Goal: Information Seeking & Learning: Learn about a topic

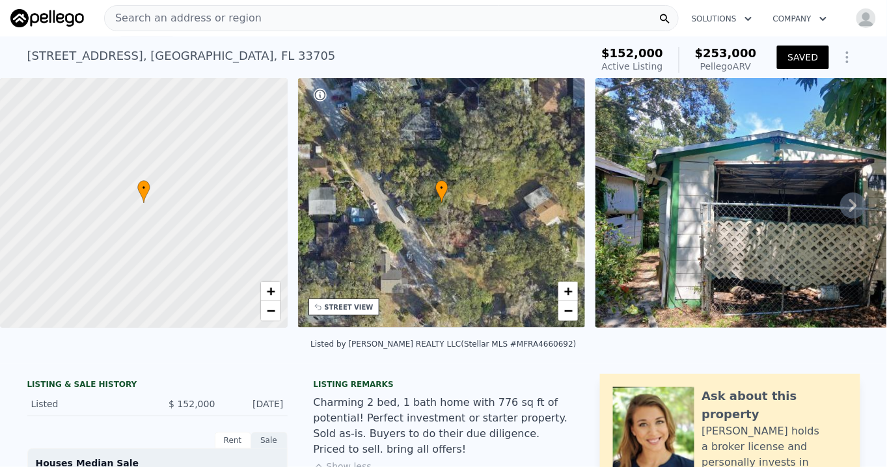
click at [133, 14] on span "Search an address or region" at bounding box center [183, 18] width 157 height 16
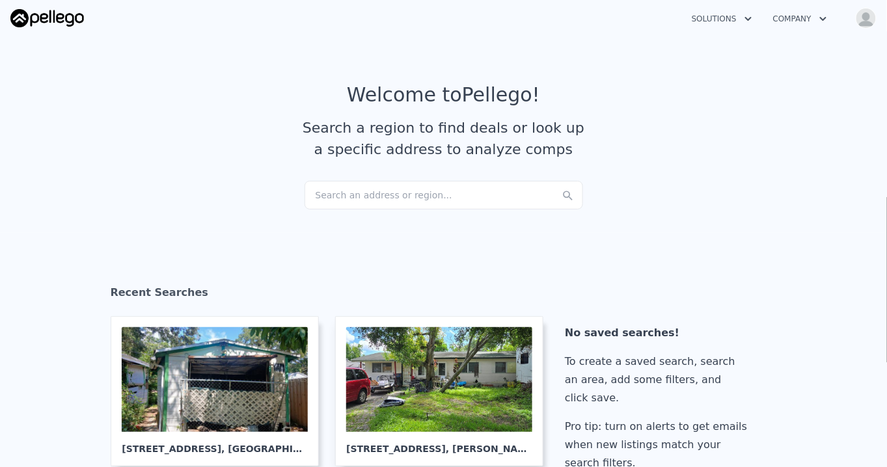
drag, startPoint x: 319, startPoint y: 196, endPoint x: 212, endPoint y: 230, distance: 112.1
click at [183, 246] on section "Recent Searches 2026 Seminole Blvd S , St. Petersburg , FL 33705 5831 42nd Way …" at bounding box center [443, 381] width 887 height 296
click at [319, 195] on div "Search an address or region..." at bounding box center [444, 195] width 278 height 29
click at [252, 210] on section "Welcome to Pellego ! Search a region to find deals or look up a specific addres…" at bounding box center [443, 132] width 887 height 202
drag, startPoint x: 318, startPoint y: 194, endPoint x: 262, endPoint y: 267, distance: 91.5
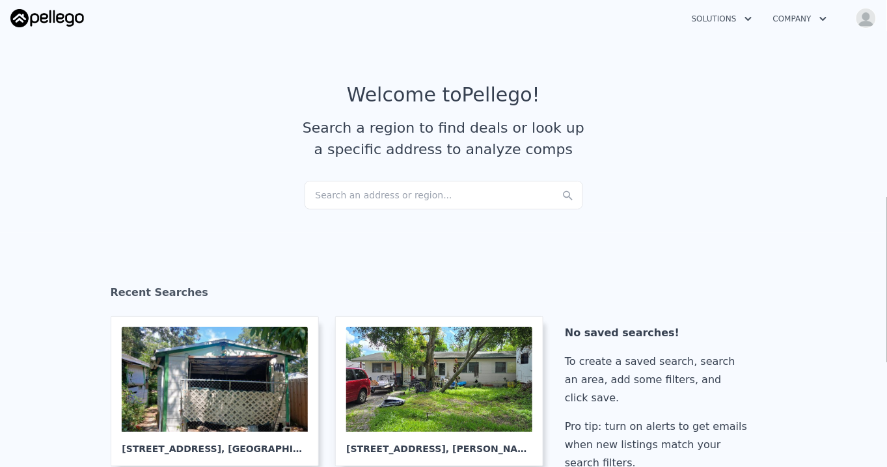
click at [276, 275] on div "Recent Searches" at bounding box center [444, 296] width 666 height 42
click at [323, 194] on div "Search an address or region..." at bounding box center [444, 195] width 278 height 29
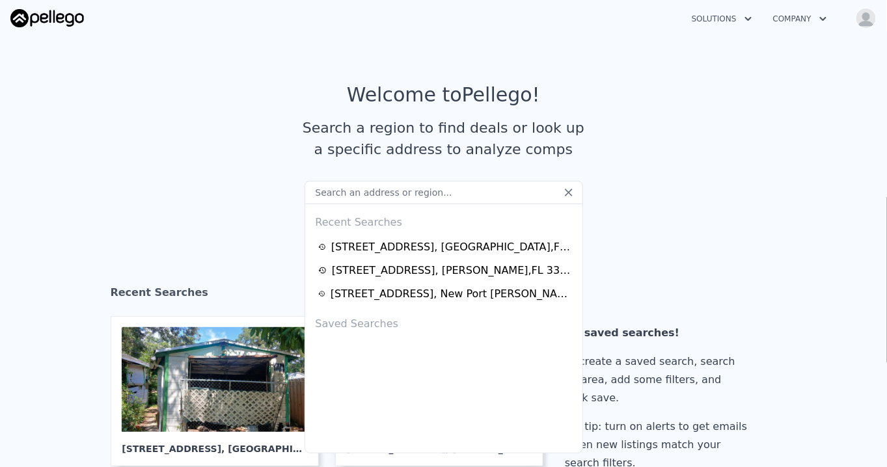
click at [257, 216] on section "Welcome to Pellego ! Search a region to find deals or look up a specific addres…" at bounding box center [443, 132] width 887 height 202
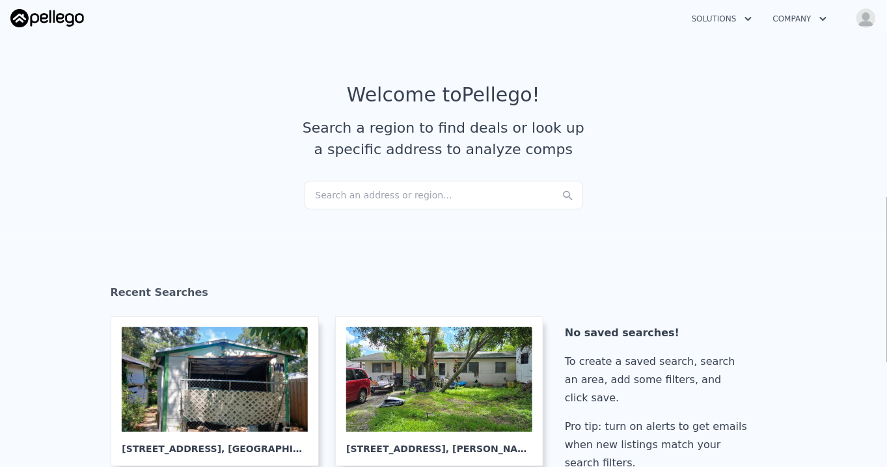
click at [321, 197] on div "Search an address or region..." at bounding box center [444, 195] width 278 height 29
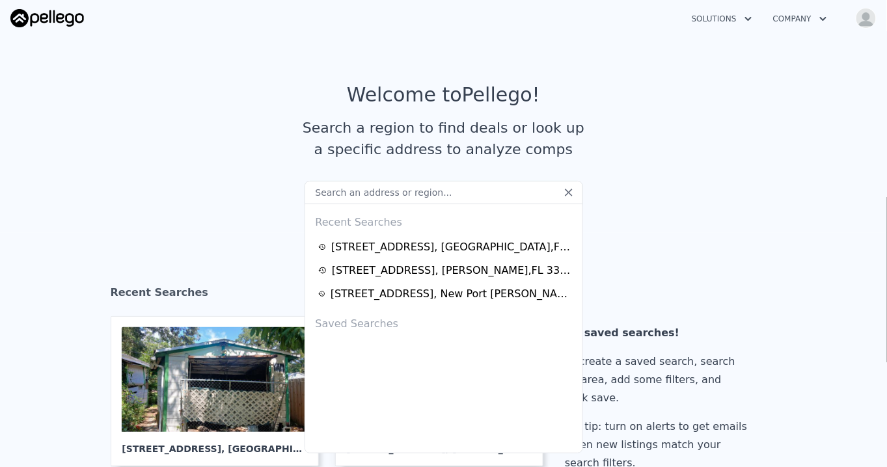
click at [322, 197] on input "text" at bounding box center [444, 192] width 278 height 23
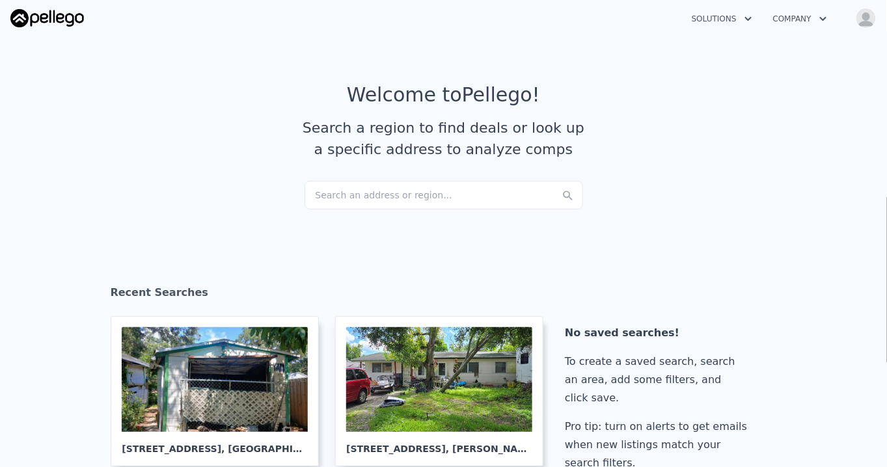
click at [233, 217] on section "Welcome to Pellego ! Search a region to find deals or look up a specific addres…" at bounding box center [443, 132] width 887 height 202
click at [439, 195] on div "Search an address or region..." at bounding box center [444, 195] width 278 height 29
click at [271, 231] on section "Welcome to Pellego ! Search a region to find deals or look up a specific addres…" at bounding box center [443, 132] width 887 height 202
click at [312, 199] on div "Search an address or region..." at bounding box center [444, 195] width 278 height 29
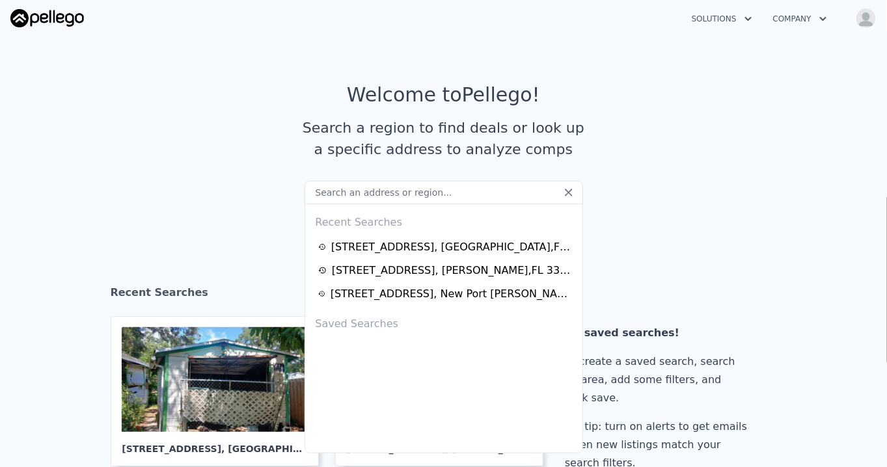
click at [640, 179] on article "Welcome to Pellego ! Search a region to find deals or look up a specific addres…" at bounding box center [443, 132] width 833 height 98
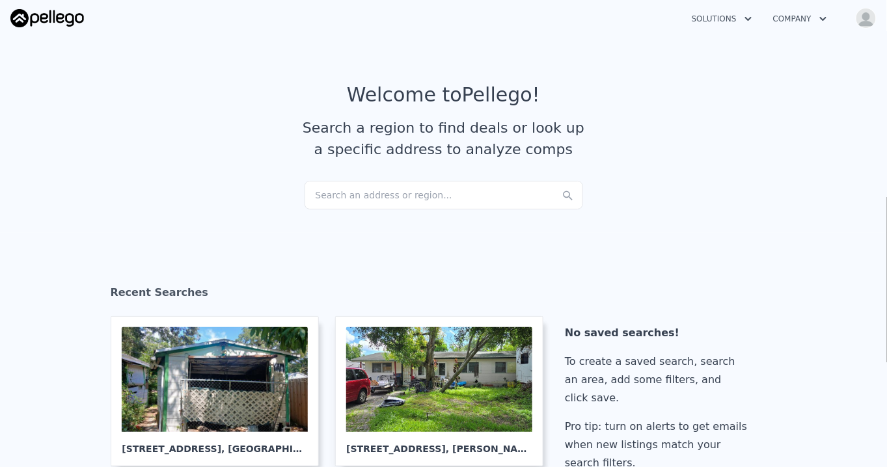
click at [303, 245] on section "Recent Searches 2026 Seminole Blvd S , St. Petersburg , FL 33705 5831 42nd Way …" at bounding box center [443, 381] width 887 height 296
click at [341, 193] on div "Search an address or region..." at bounding box center [444, 195] width 278 height 29
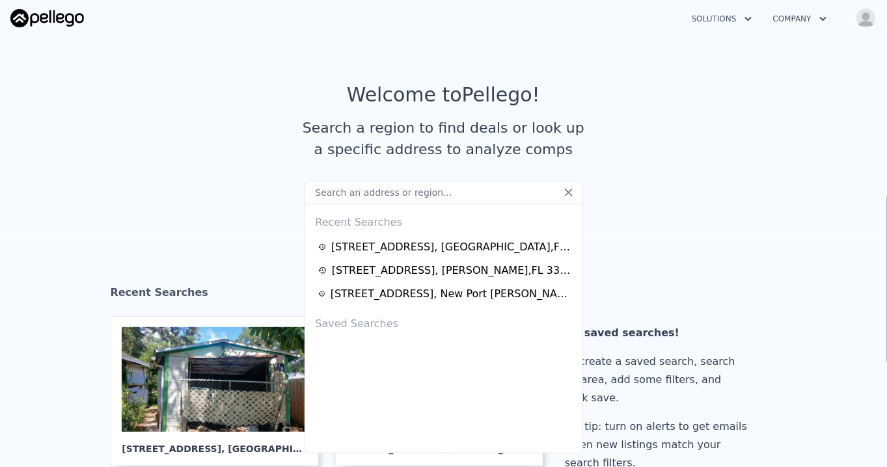
click at [565, 193] on icon at bounding box center [568, 192] width 13 height 13
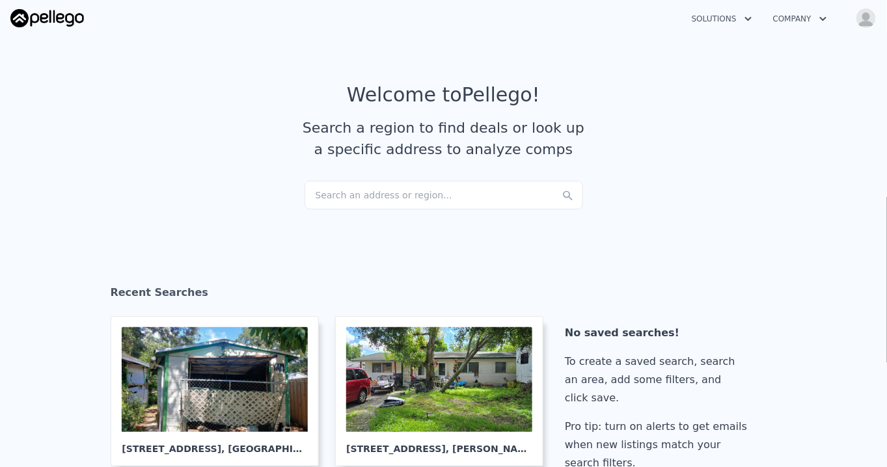
click at [339, 191] on div "Search an address or region..." at bounding box center [444, 195] width 278 height 29
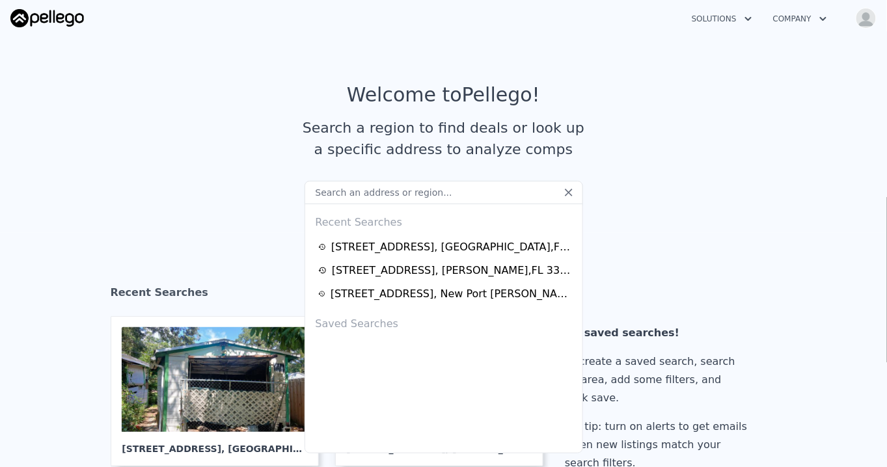
click at [339, 191] on input "text" at bounding box center [444, 192] width 278 height 23
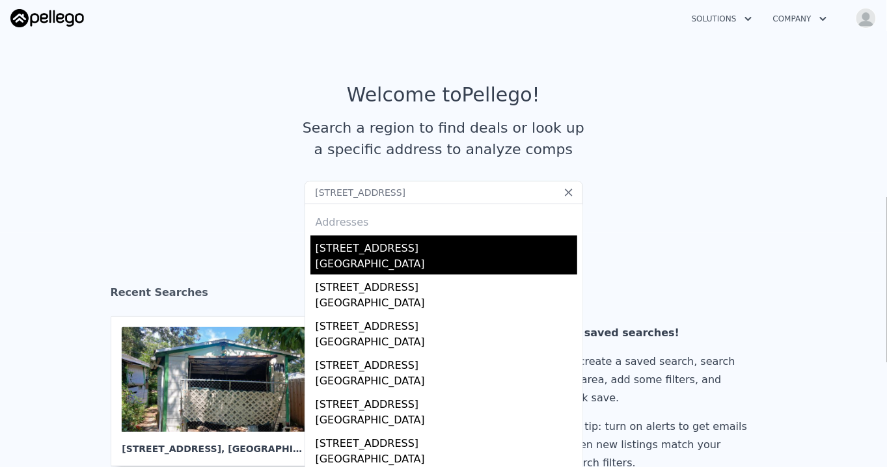
type input "22431 NE COUNTY RD 200B, Lawtey, FL 32058"
click at [377, 261] on div "Bradford County, FL 32058" at bounding box center [447, 265] width 262 height 18
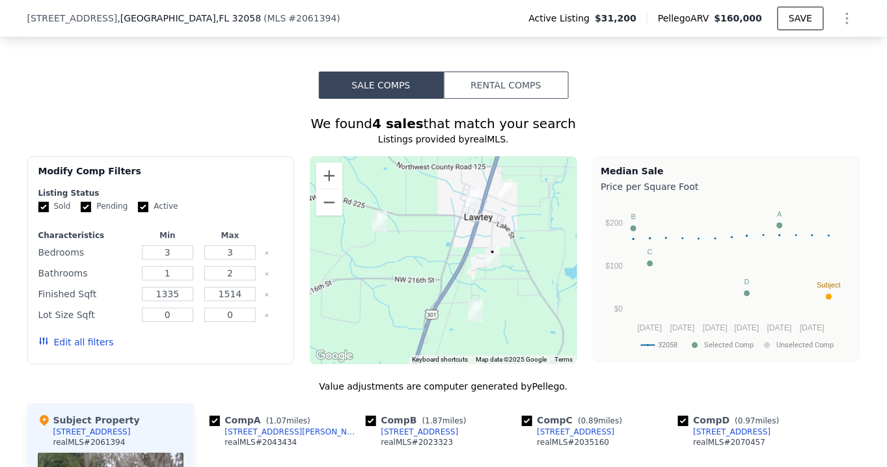
scroll to position [942, 0]
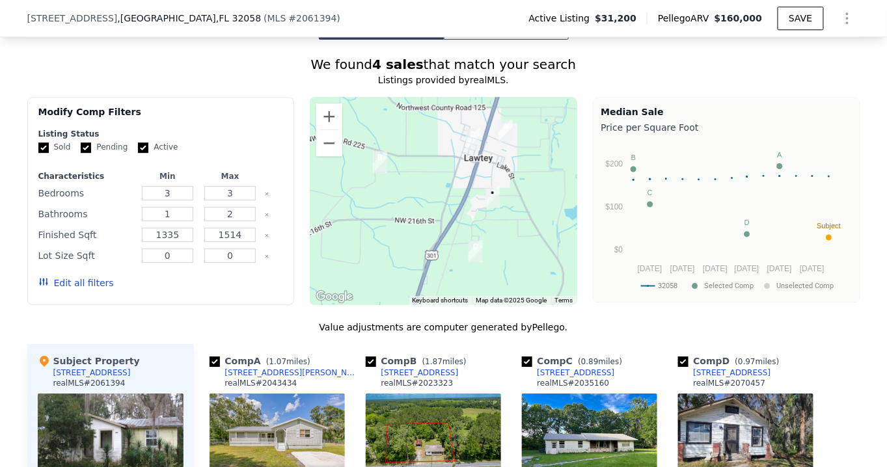
click at [68, 290] on button "Edit all filters" at bounding box center [75, 283] width 75 height 13
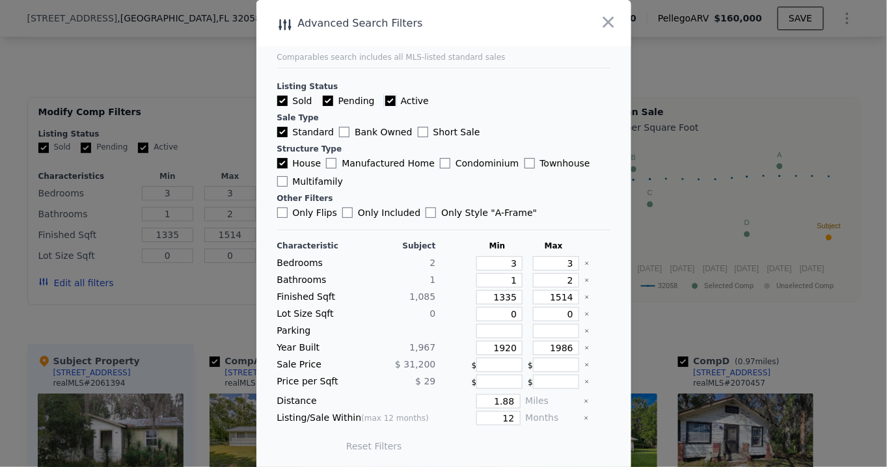
click at [385, 103] on input "Active" at bounding box center [390, 101] width 10 height 10
checkbox input "false"
click at [323, 101] on input "Pending" at bounding box center [328, 101] width 10 height 10
checkbox input "false"
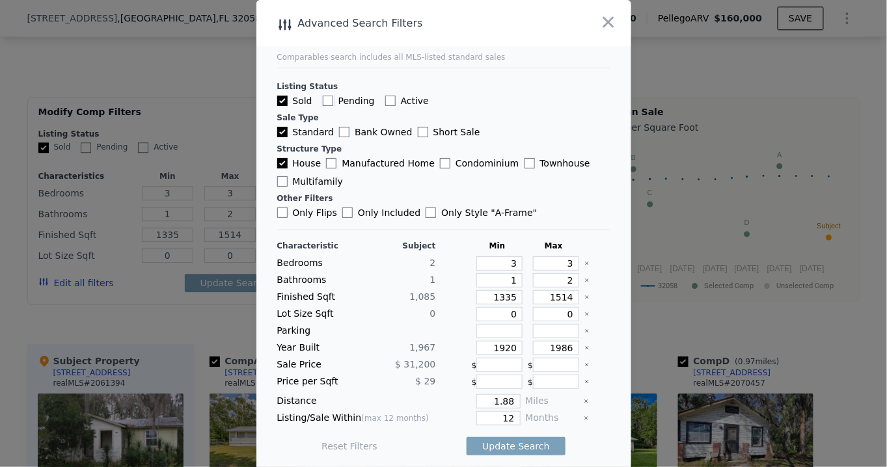
checkbox input "false"
drag, startPoint x: 487, startPoint y: 396, endPoint x: 539, endPoint y: 397, distance: 51.4
click at [539, 397] on div "Distance 1.88 Miles" at bounding box center [443, 401] width 333 height 14
type input "1"
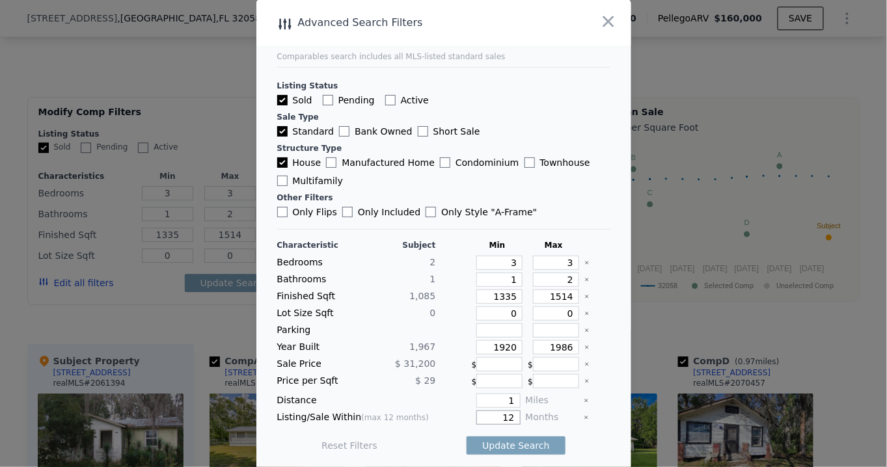
drag, startPoint x: 494, startPoint y: 413, endPoint x: 541, endPoint y: 413, distance: 46.8
click at [541, 413] on div "Listing/Sale Within (max 12 months) 12 Months" at bounding box center [443, 418] width 333 height 14
type input "6"
drag, startPoint x: 498, startPoint y: 263, endPoint x: 506, endPoint y: 262, distance: 8.5
click at [506, 262] on input "3" at bounding box center [499, 263] width 46 height 14
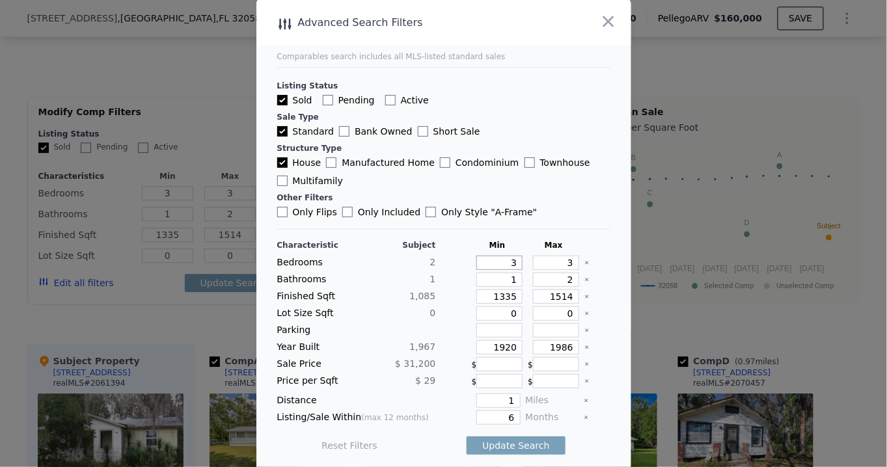
type input "2"
drag, startPoint x: 547, startPoint y: 293, endPoint x: 571, endPoint y: 293, distance: 24.1
click at [571, 293] on div "Finished Sqft 1,085 1335 1514" at bounding box center [443, 297] width 333 height 14
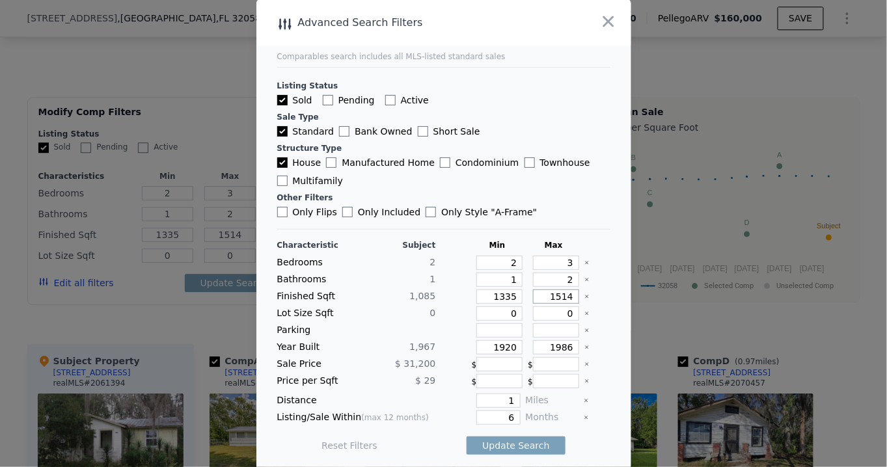
type input "13"
type input "130"
type input "1300"
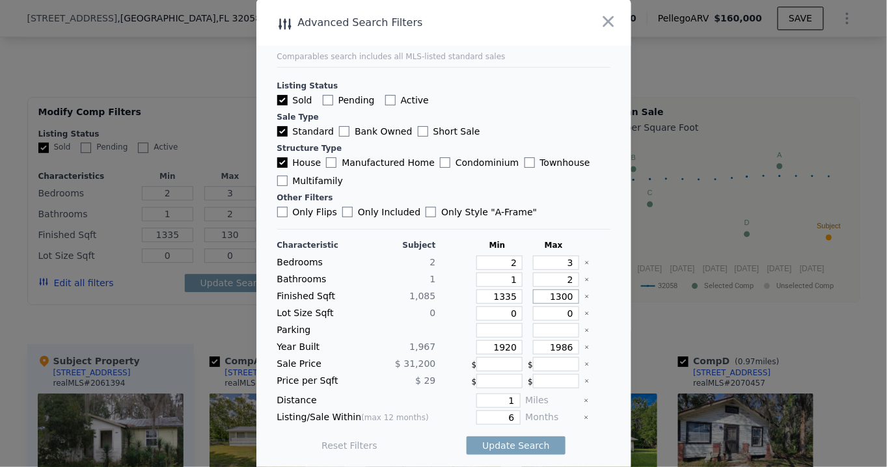
type input "1300"
drag, startPoint x: 493, startPoint y: 295, endPoint x: 508, endPoint y: 295, distance: 15.0
click at [508, 295] on input "1335" at bounding box center [499, 297] width 46 height 14
type input "1"
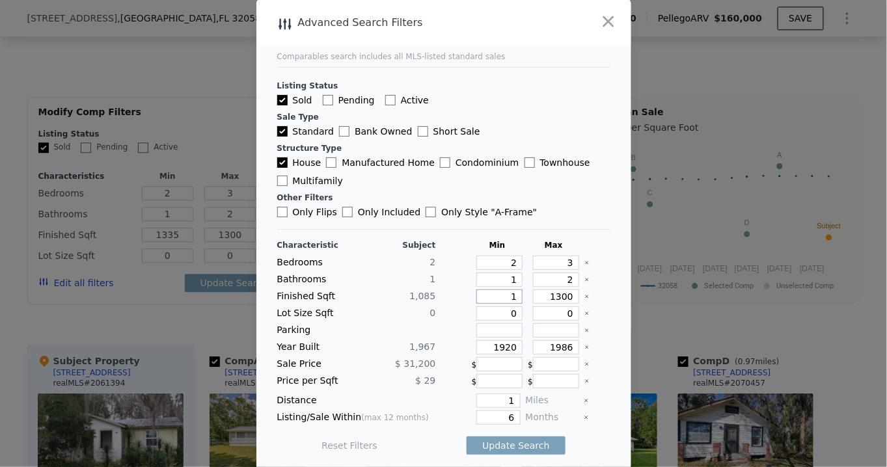
type input "1"
type input "9"
type input "90"
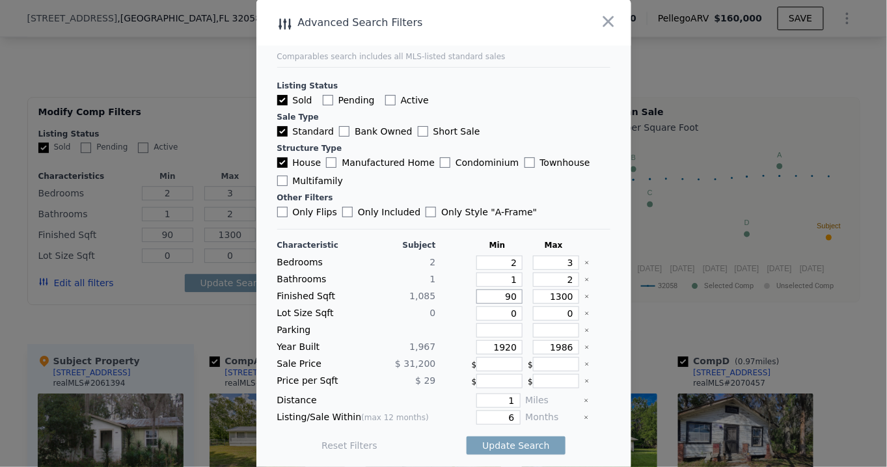
type input "900"
click at [441, 411] on div "6" at bounding box center [480, 418] width 79 height 14
click at [511, 441] on button "Update Search" at bounding box center [516, 446] width 98 height 18
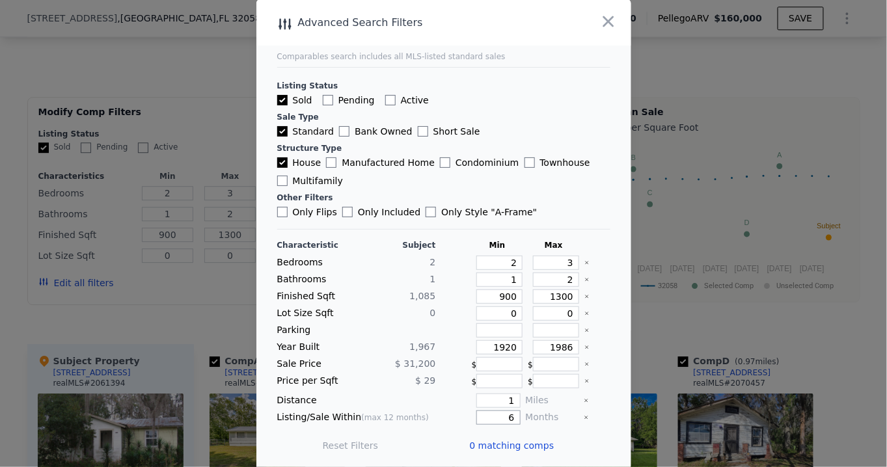
drag, startPoint x: 491, startPoint y: 412, endPoint x: 504, endPoint y: 410, distance: 12.5
click at [504, 411] on input "6" at bounding box center [498, 418] width 44 height 14
type input "12"
click at [416, 400] on div "Distance" at bounding box center [356, 401] width 159 height 14
click at [501, 440] on button "Update Search" at bounding box center [516, 446] width 98 height 18
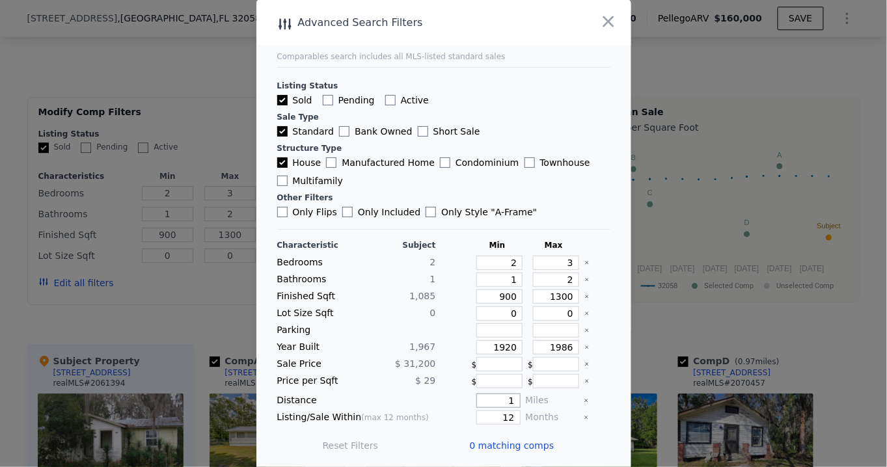
drag, startPoint x: 499, startPoint y: 398, endPoint x: 505, endPoint y: 394, distance: 7.0
click at [510, 394] on div "Distance 1 Miles" at bounding box center [443, 401] width 333 height 14
type input "1.5"
click at [513, 437] on button "Update Search" at bounding box center [516, 446] width 98 height 18
drag, startPoint x: 491, startPoint y: 401, endPoint x: 520, endPoint y: 394, distance: 30.0
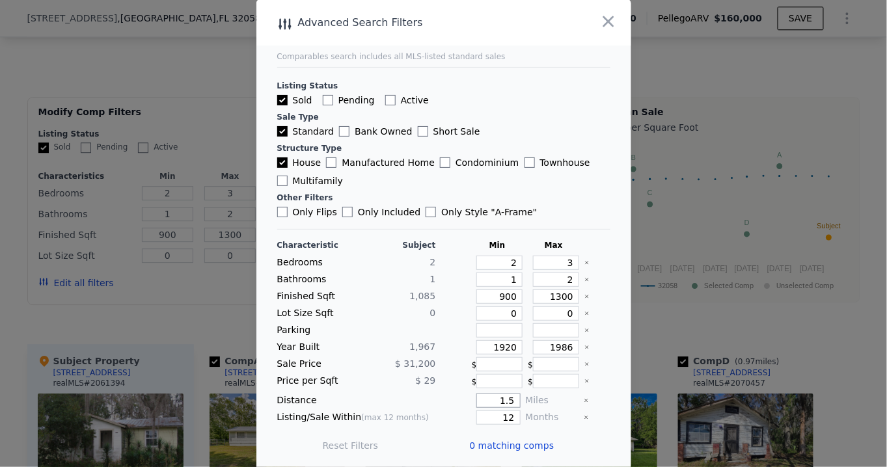
click at [520, 394] on div "Distance 1.5 Miles" at bounding box center [443, 401] width 333 height 14
type input "2"
click at [330, 286] on div "Characteristic Subject Min Max Bedrooms 2 2 3 Bathrooms 1 1 2 Finished Sqft 1,0…" at bounding box center [443, 352] width 333 height 224
click at [519, 441] on button "Update Search" at bounding box center [516, 446] width 98 height 18
drag, startPoint x: 545, startPoint y: 295, endPoint x: 562, endPoint y: 291, distance: 16.6
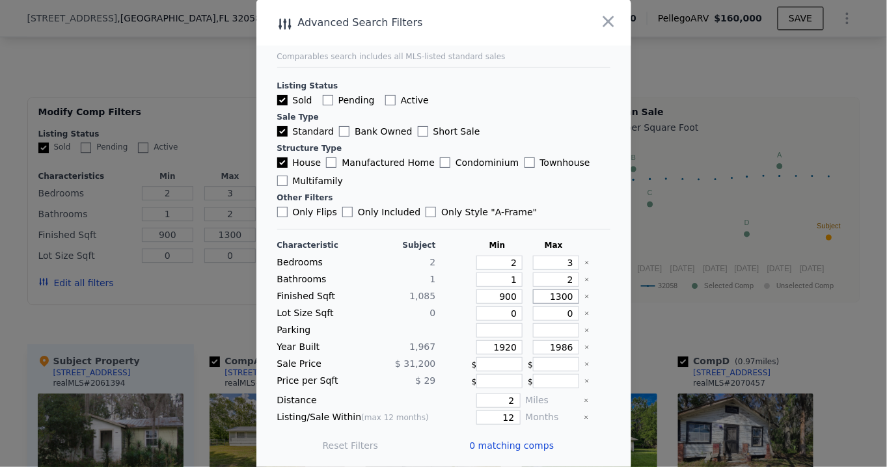
click at [562, 291] on input "1300" at bounding box center [556, 297] width 46 height 14
type input "14"
type input "140"
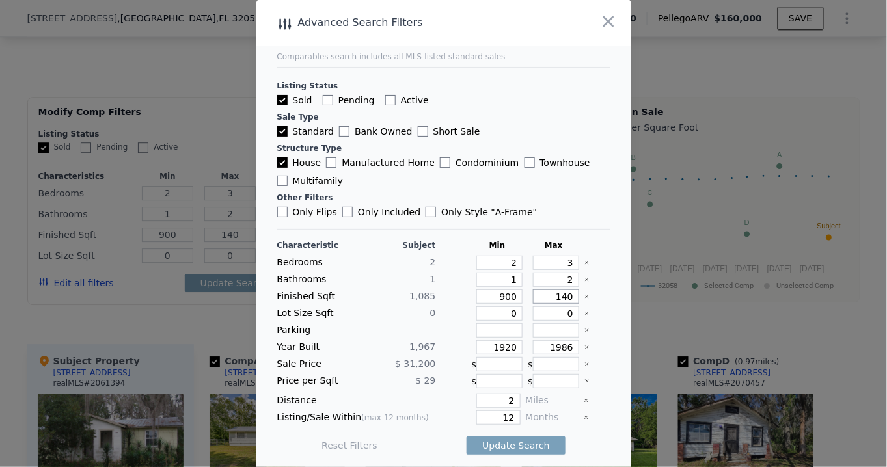
type input "1400"
click at [566, 189] on div "Listing Status Sold Pending Active Sale Type Standard Bank Owned Short Sale Str…" at bounding box center [443, 143] width 333 height 152
click at [509, 441] on button "Update Search" at bounding box center [516, 446] width 98 height 18
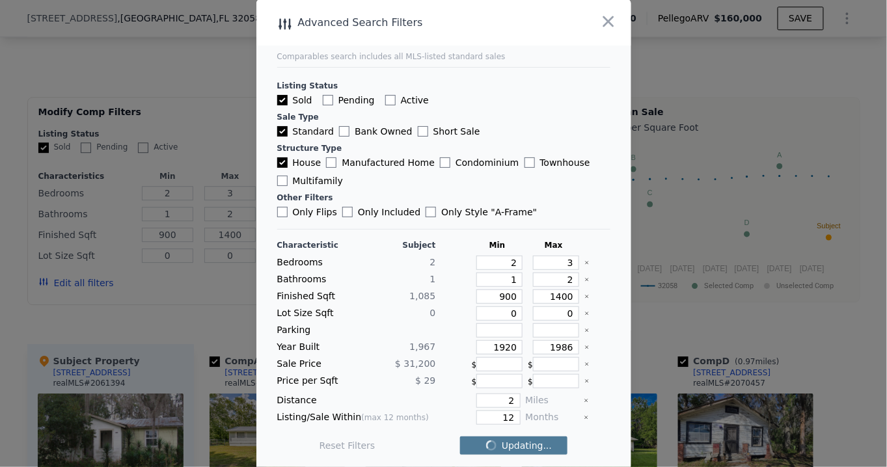
checkbox input "false"
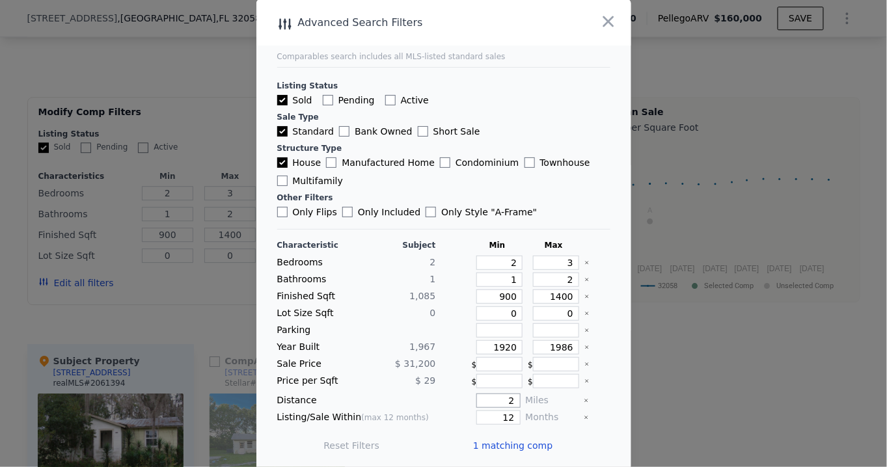
drag, startPoint x: 499, startPoint y: 394, endPoint x: 507, endPoint y: 394, distance: 7.8
click at [505, 394] on input "2" at bounding box center [498, 401] width 44 height 14
type input "1"
click at [346, 327] on div "Parking" at bounding box center [315, 330] width 77 height 14
click at [517, 443] on button "Update Search" at bounding box center [516, 446] width 98 height 18
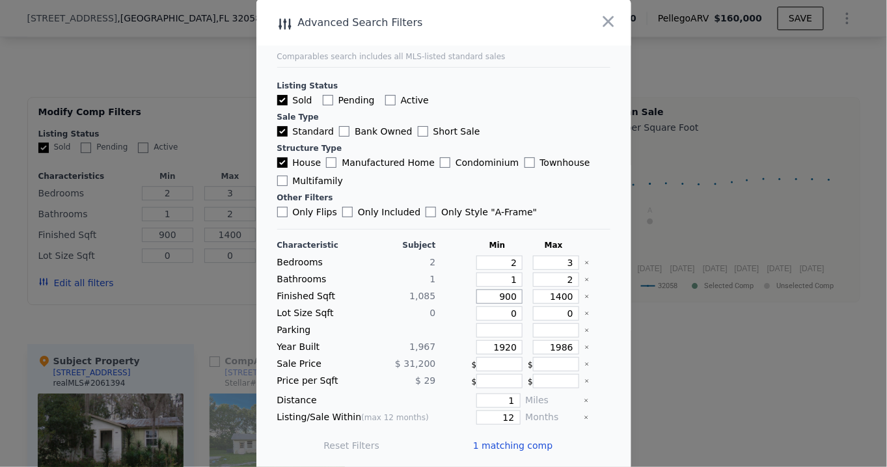
drag, startPoint x: 489, startPoint y: 294, endPoint x: 506, endPoint y: 293, distance: 16.3
click at [506, 293] on input "900" at bounding box center [499, 297] width 46 height 14
click at [557, 203] on div "Listing Status Sold Pending Active Sale Type Standard Bank Owned Short Sale Str…" at bounding box center [443, 143] width 333 height 152
drag, startPoint x: 486, startPoint y: 344, endPoint x: 514, endPoint y: 341, distance: 28.2
click at [514, 341] on div "Year Built 1,967 1920 1986" at bounding box center [443, 347] width 333 height 14
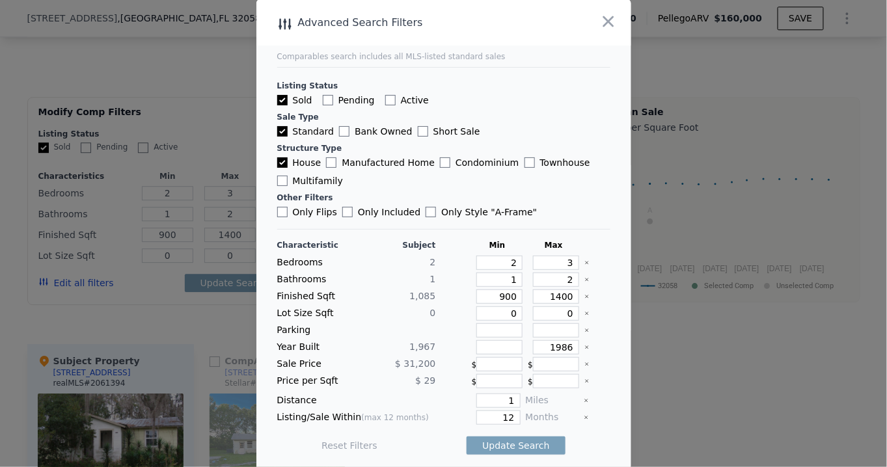
click at [549, 187] on div "Listing Status Sold Pending Active Sale Type Standard Bank Owned Short Sale Str…" at bounding box center [443, 143] width 333 height 152
click at [503, 440] on button "Update Search" at bounding box center [516, 446] width 98 height 18
click at [497, 439] on span "1 matching comp" at bounding box center [513, 445] width 80 height 13
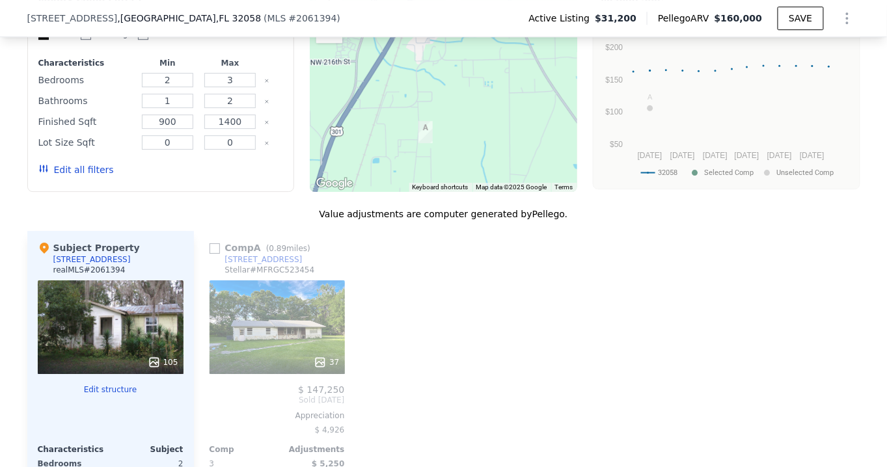
scroll to position [1119, 0]
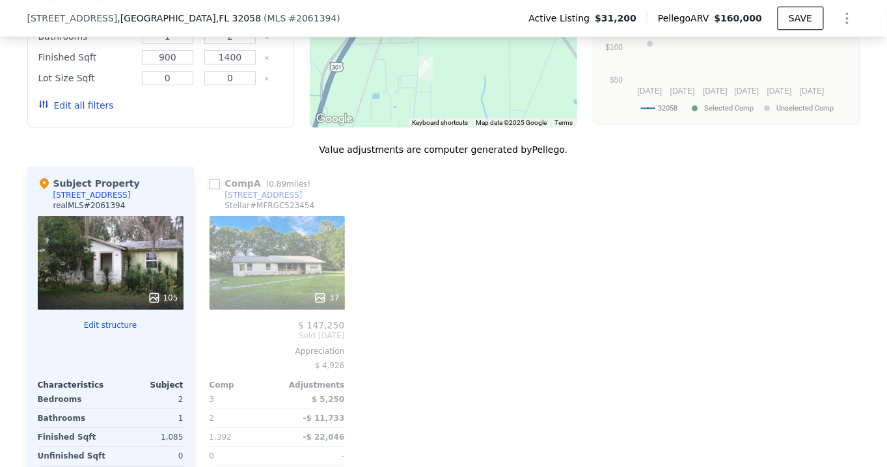
click at [210, 187] on input "checkbox" at bounding box center [215, 184] width 10 height 10
checkbox input "true"
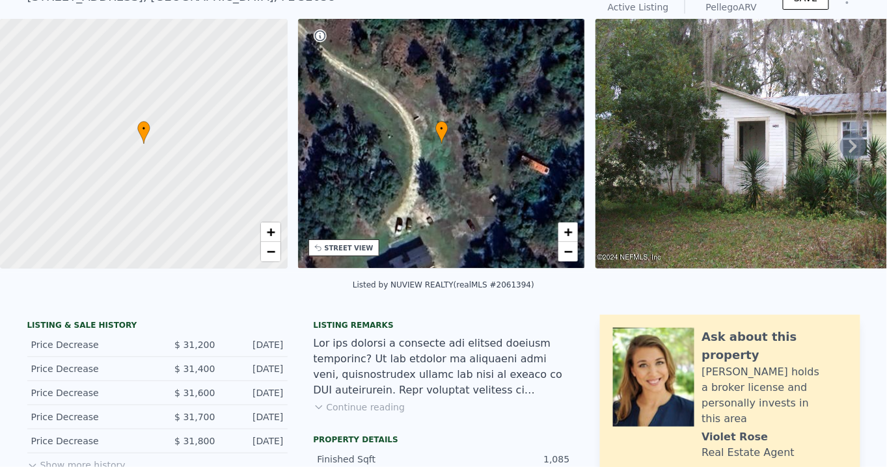
scroll to position [0, 0]
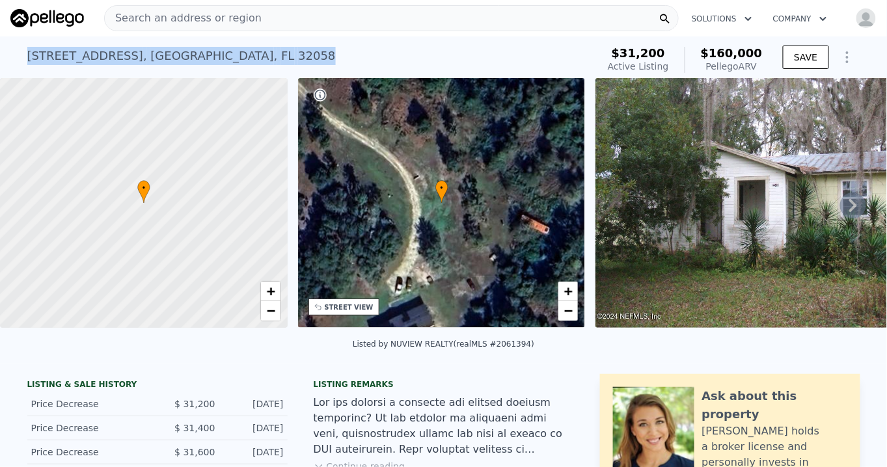
drag, startPoint x: 323, startPoint y: 54, endPoint x: 17, endPoint y: 56, distance: 305.8
click at [17, 56] on div "22431 NE COUNTY RD 200B , Bradford County , FL 32058 Active at $31,200 (~ARV $1…" at bounding box center [443, 57] width 887 height 42
